Goal: Book appointment/travel/reservation

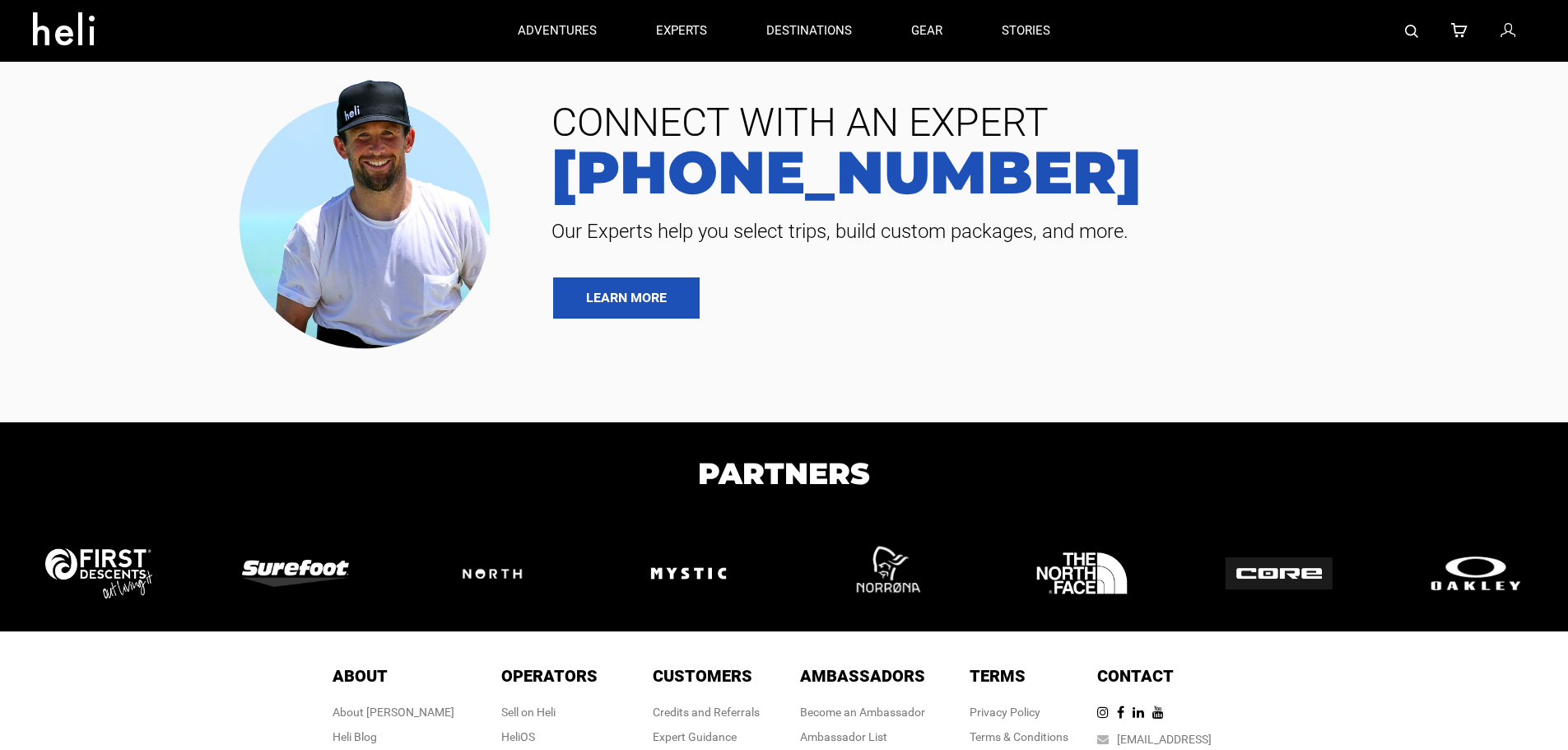
type input "Heli Skiing"
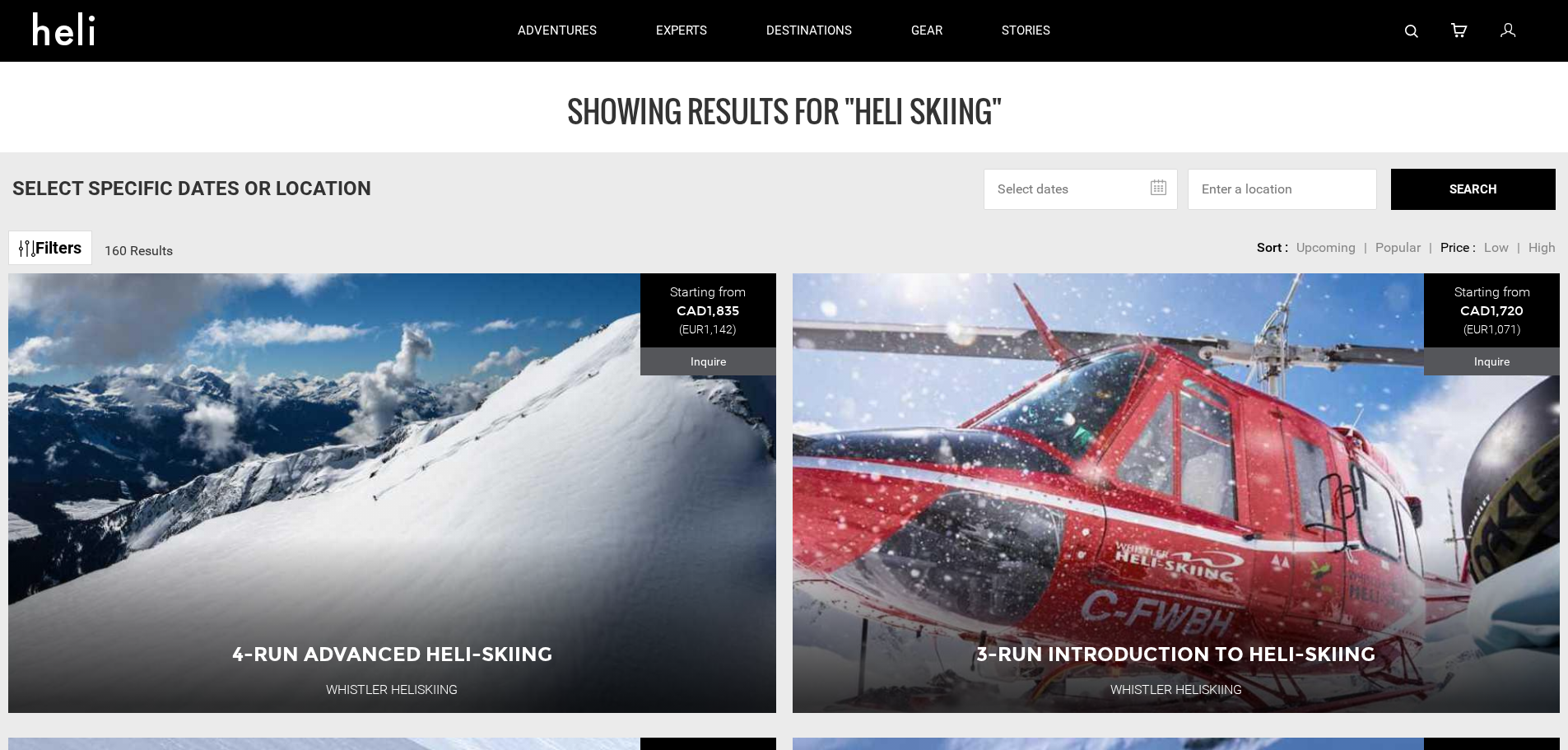
click at [1162, 187] on input "text" at bounding box center [1080, 189] width 194 height 41
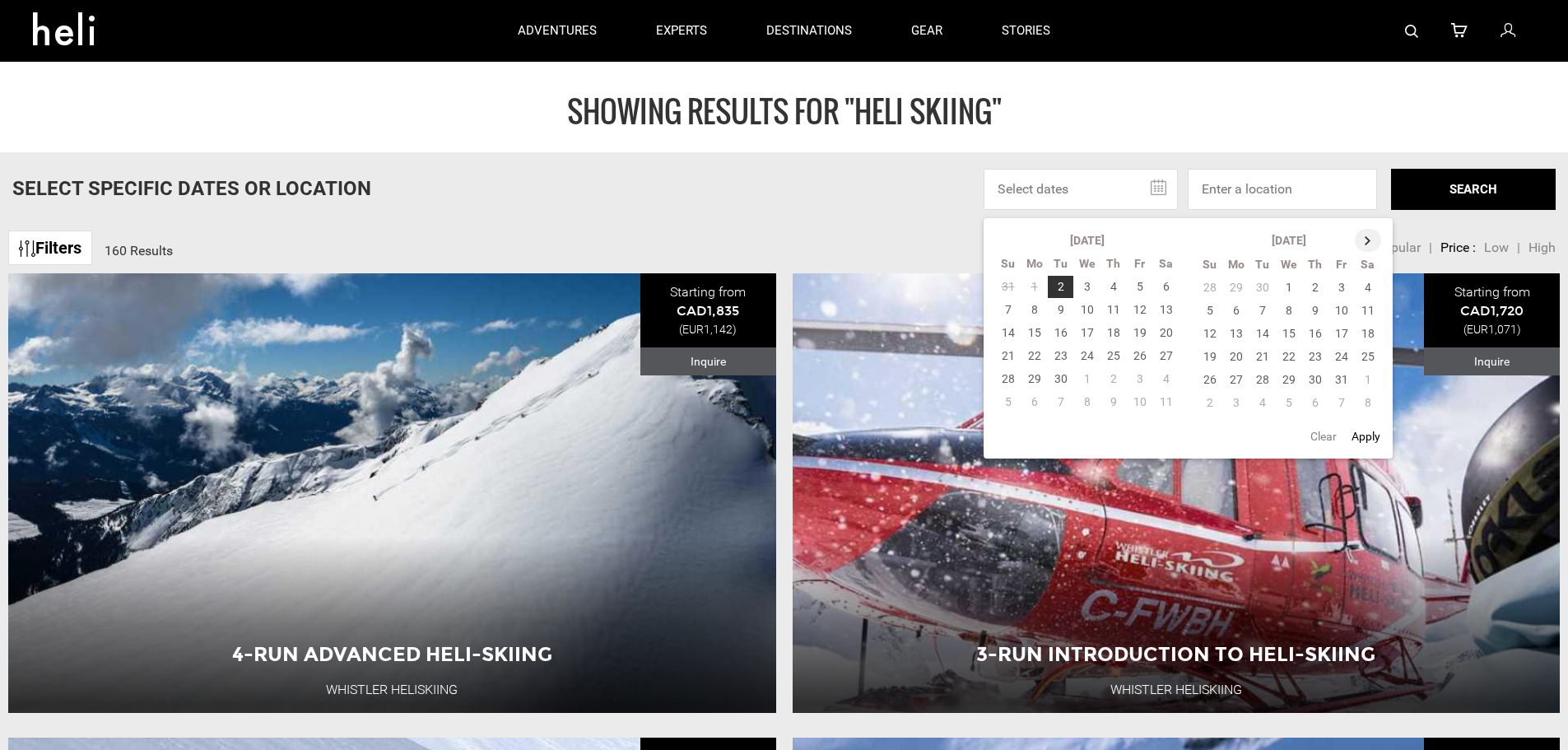
click at [1371, 239] on th at bounding box center [1368, 241] width 26 height 23
click at [1371, 239] on th at bounding box center [1369, 241] width 26 height 23
click at [1237, 376] on td "23" at bounding box center [1236, 379] width 26 height 23
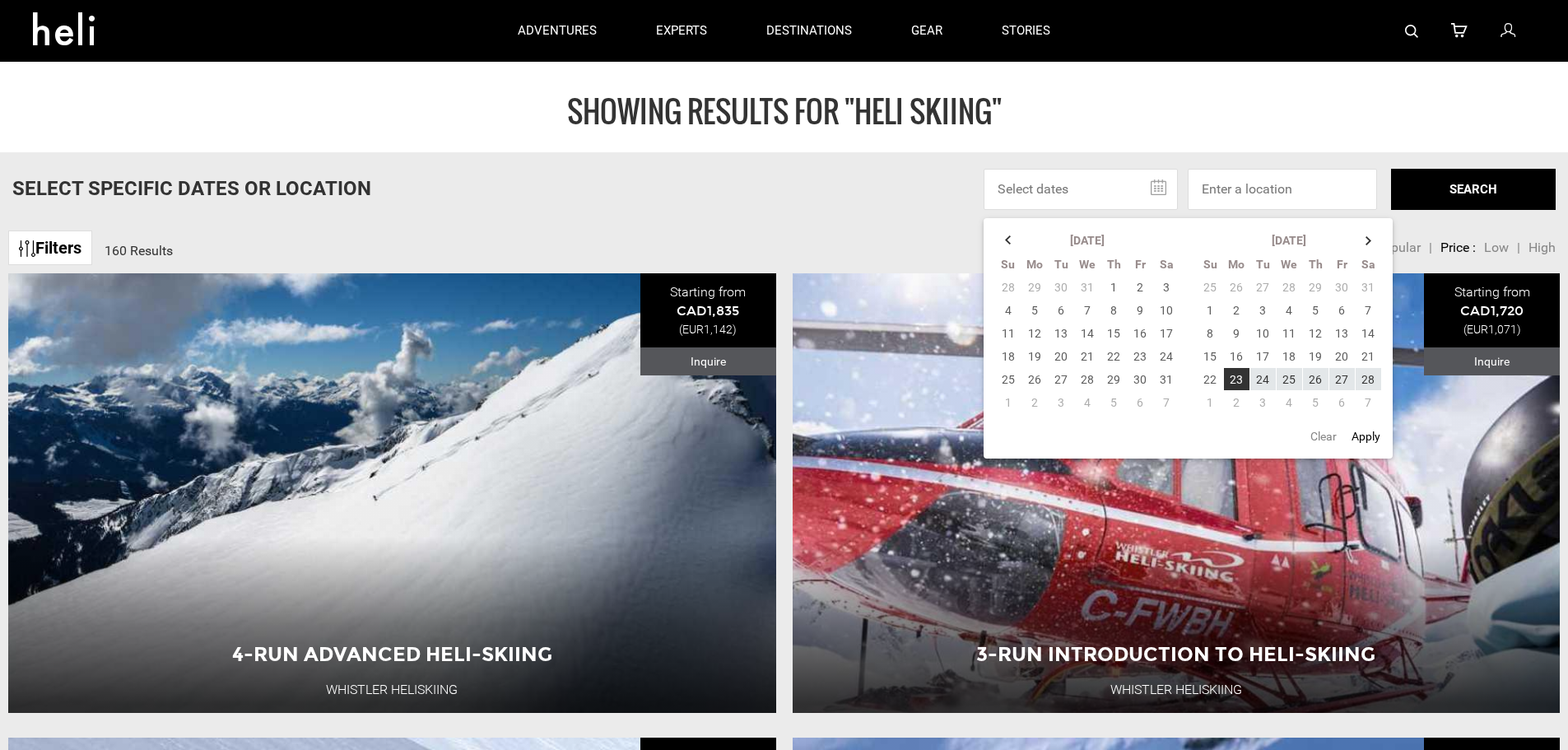
click at [1367, 433] on button "Apply" at bounding box center [1366, 436] width 39 height 29
type input "[DATE] - [DATE]"
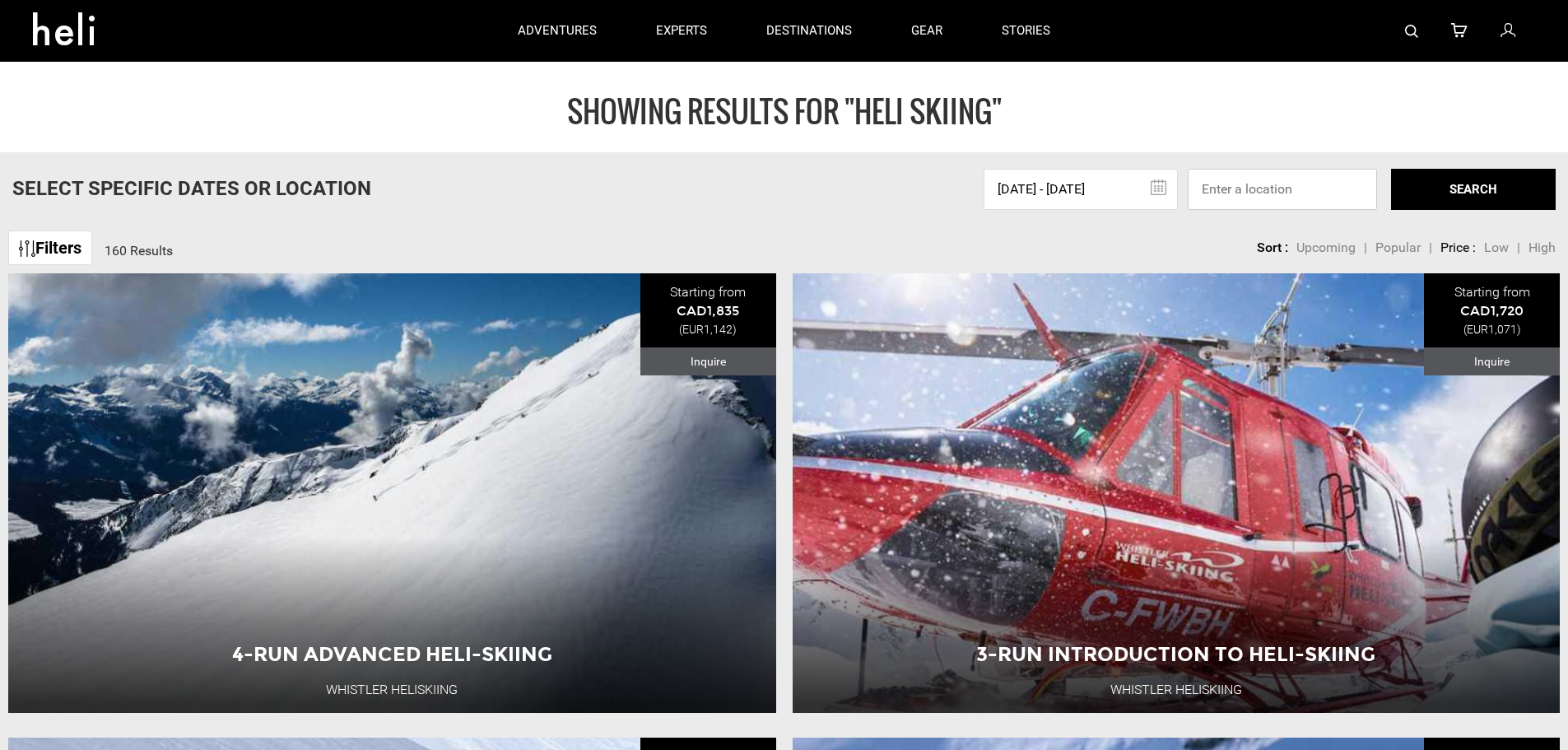
click at [1268, 193] on input at bounding box center [1283, 189] width 189 height 41
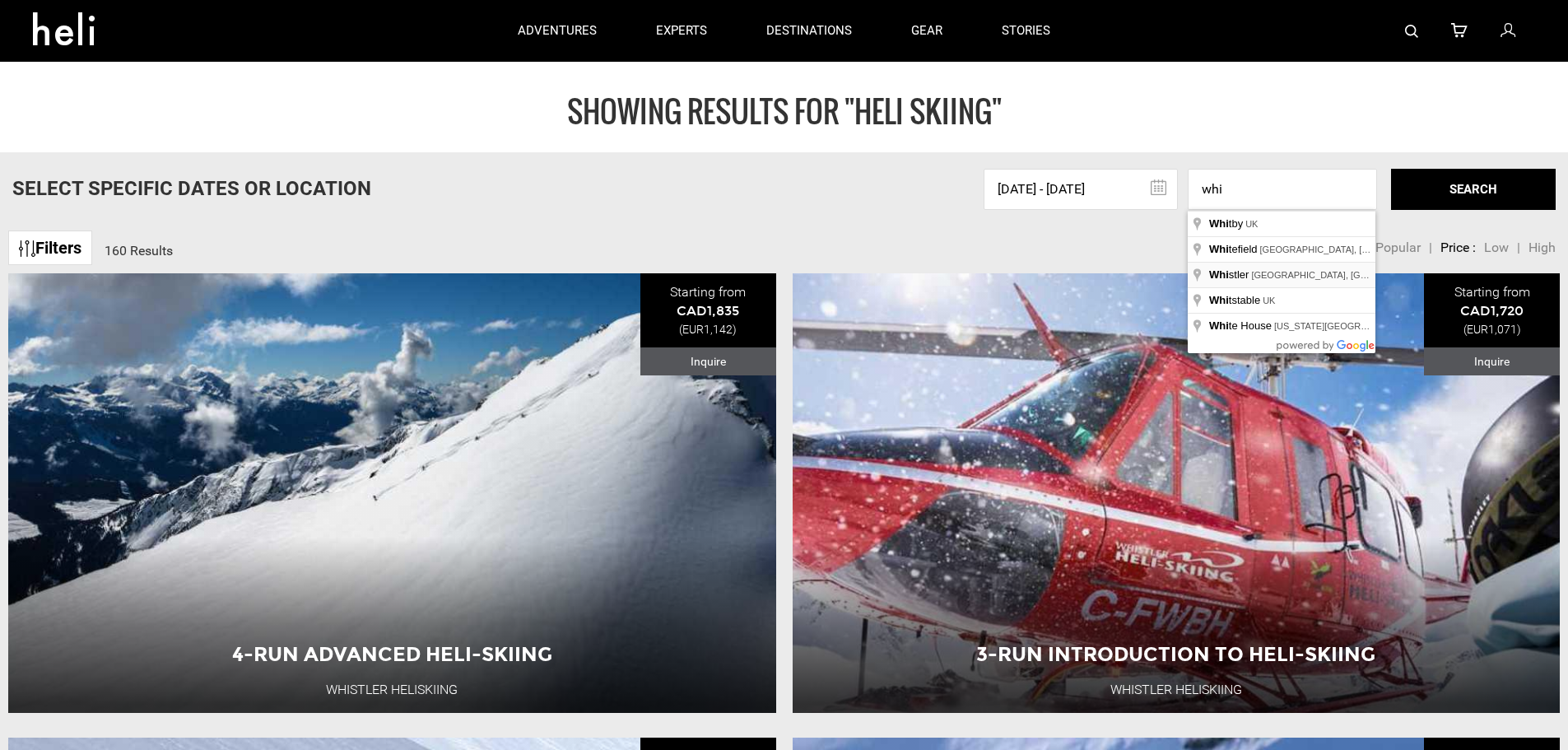
type input "Whistler, [GEOGRAPHIC_DATA], [GEOGRAPHIC_DATA]"
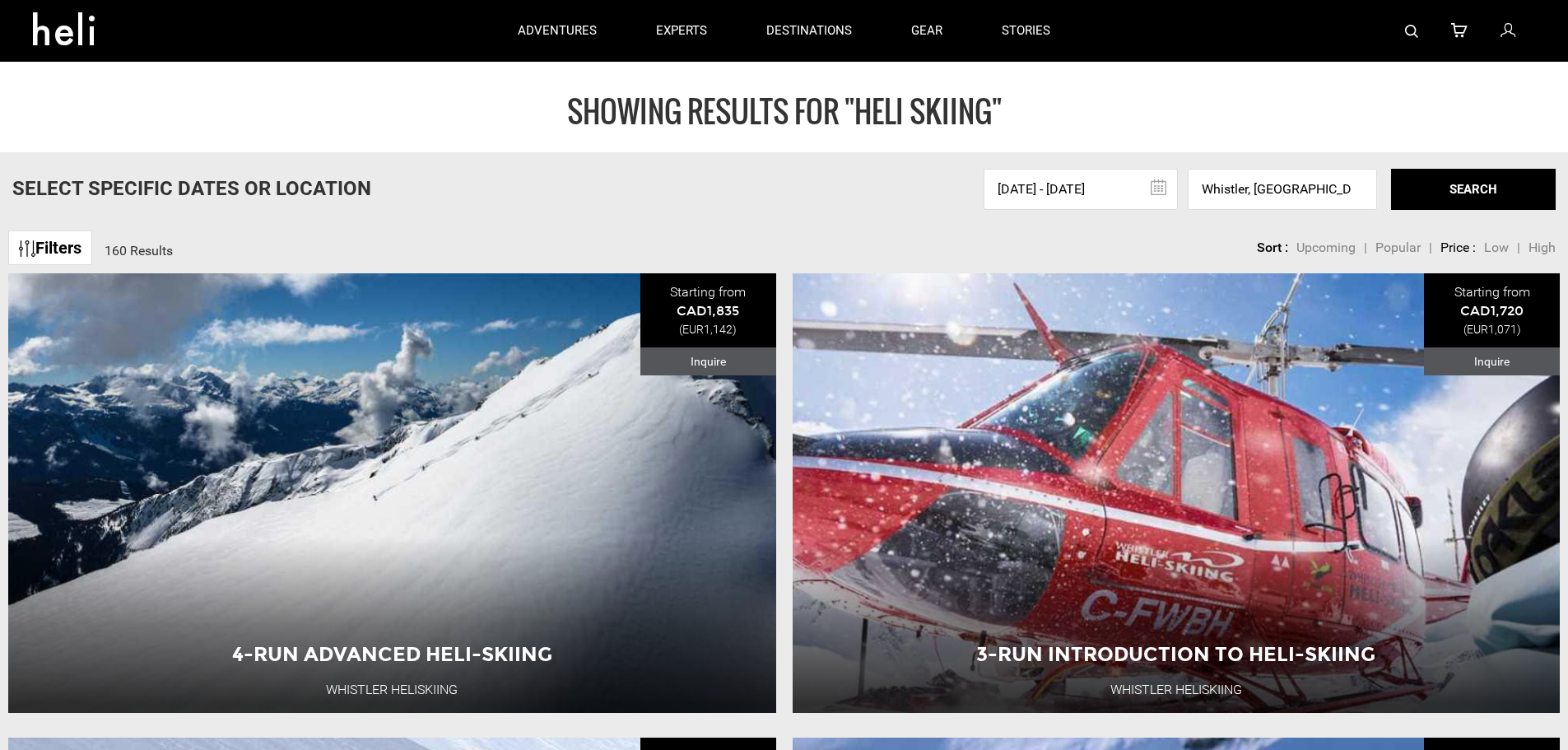
click at [1455, 186] on button "SEARCH" at bounding box center [1473, 189] width 165 height 41
